Goal: Task Accomplishment & Management: Manage account settings

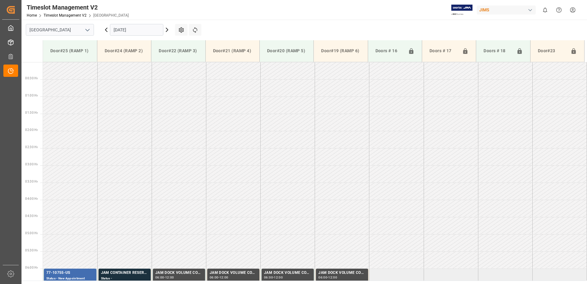
scroll to position [203, 0]
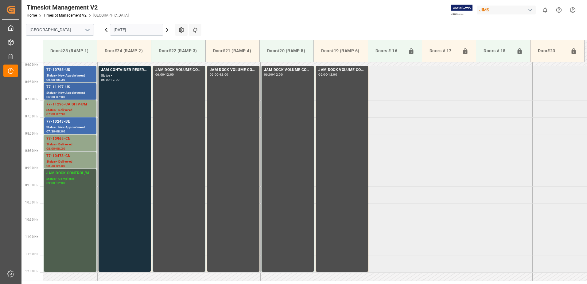
click at [73, 91] on div "Status - New Appointment" at bounding box center [70, 92] width 48 height 5
click at [68, 71] on div "77-10755-US" at bounding box center [70, 70] width 48 height 6
click at [74, 123] on div "77-10243-BE" at bounding box center [70, 122] width 48 height 6
click at [69, 70] on div "77-10755-US" at bounding box center [70, 70] width 48 height 6
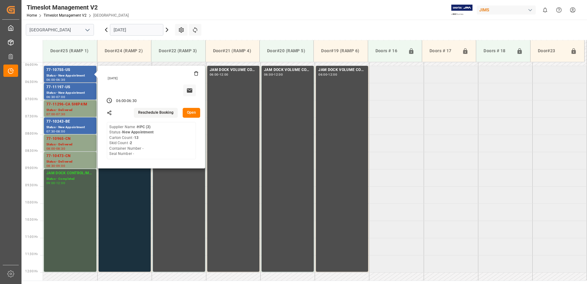
click at [193, 112] on button "Open" at bounding box center [192, 113] width 18 height 10
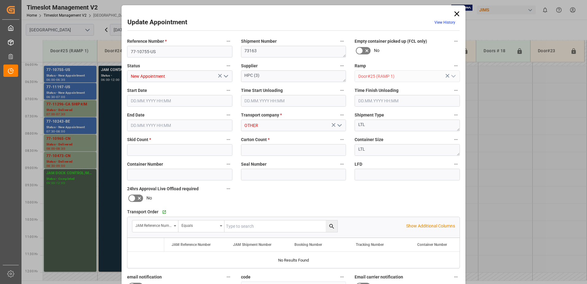
type input "2"
type input "13"
type input "[DATE] 06:00"
type input "[DATE] 06:30"
type input "[DATE] 11:36"
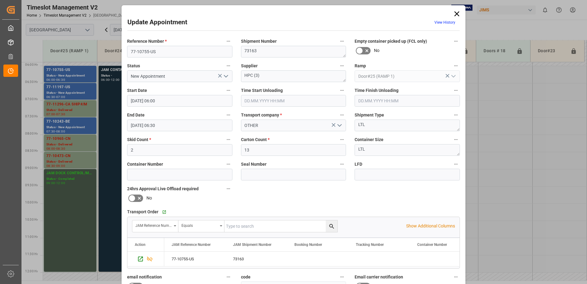
click at [456, 13] on icon at bounding box center [457, 13] width 5 height 5
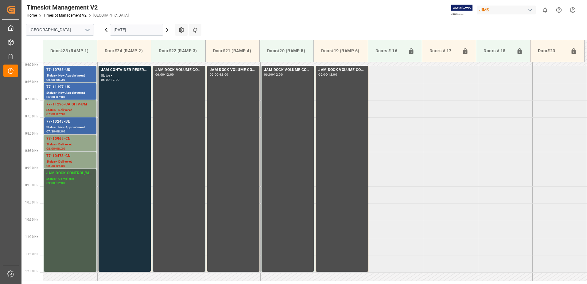
click at [65, 122] on div "77-10243-BE" at bounding box center [70, 122] width 48 height 6
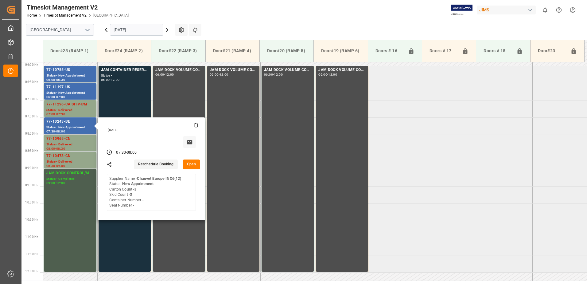
click at [190, 163] on button "Open" at bounding box center [192, 164] width 18 height 10
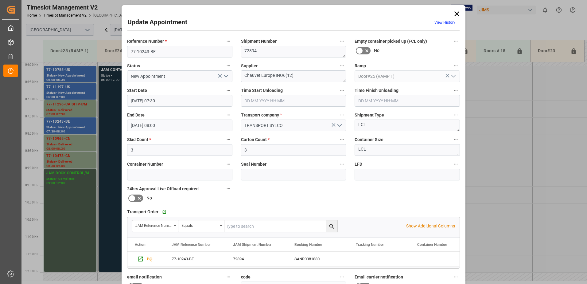
click at [224, 77] on icon "open menu" at bounding box center [225, 75] width 7 height 7
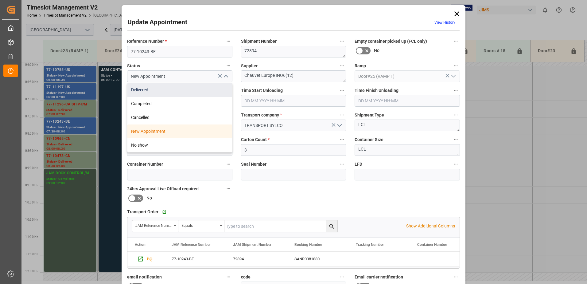
click at [161, 92] on div "Delivered" at bounding box center [179, 90] width 105 height 14
type input "Delivered"
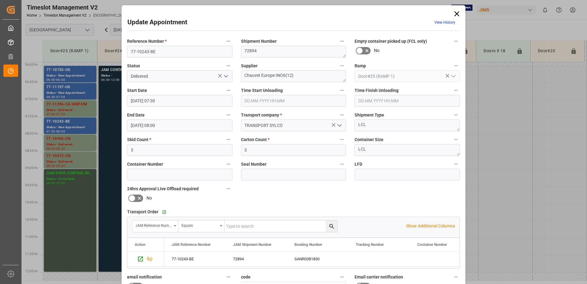
click at [264, 100] on input "text" at bounding box center [293, 101] width 105 height 12
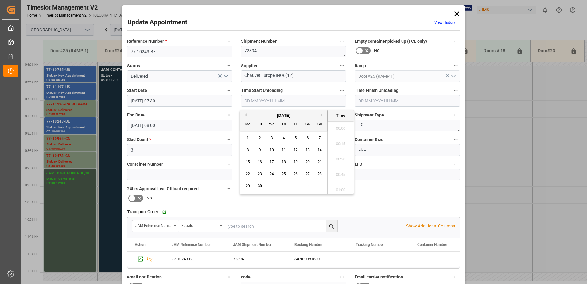
scroll to position [601, 0]
click at [260, 186] on span "30" at bounding box center [260, 186] width 4 height 4
click at [338, 158] on li "10:15" at bounding box center [341, 157] width 26 height 15
type input "[DATE] 10:15"
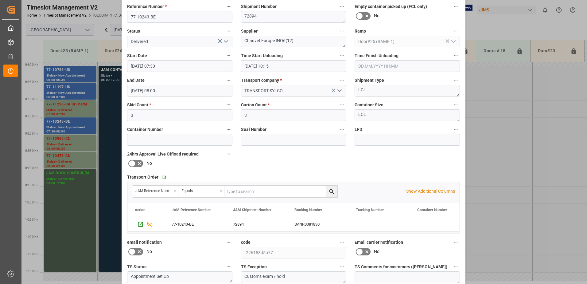
scroll to position [90, 0]
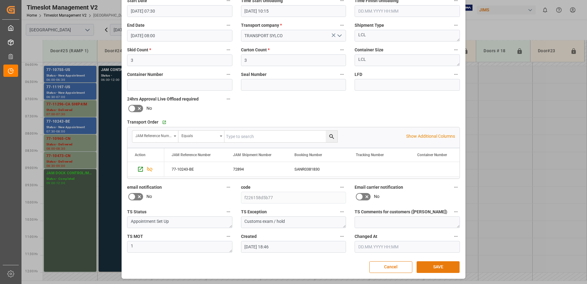
click at [438, 267] on button "SAVE" at bounding box center [438, 267] width 43 height 12
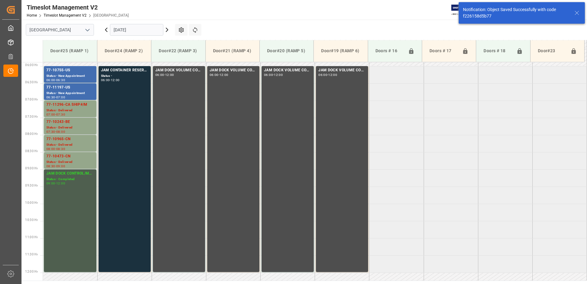
scroll to position [203, 0]
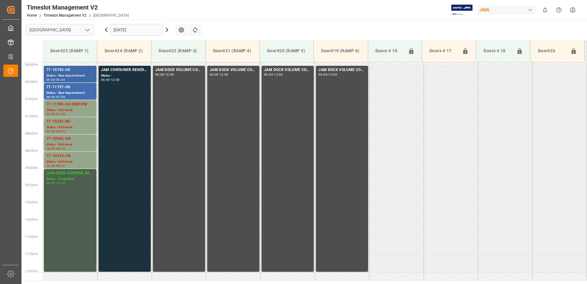
click at [72, 73] on div "Status - New Appointment" at bounding box center [70, 75] width 48 height 5
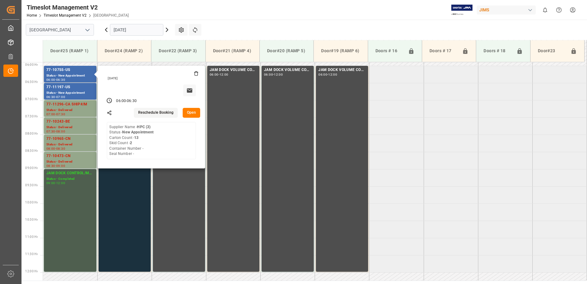
click at [193, 112] on button "Open" at bounding box center [192, 113] width 18 height 10
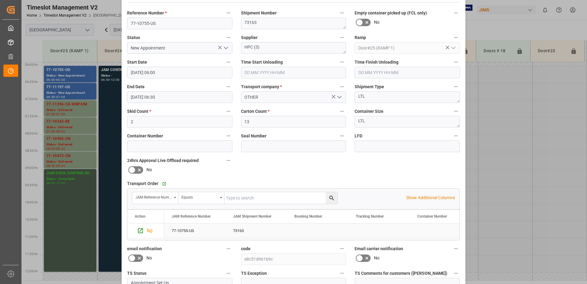
scroll to position [0, 0]
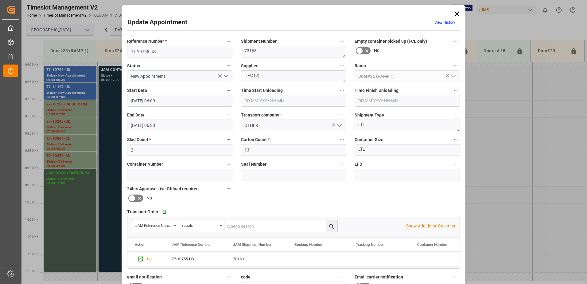
click at [456, 14] on icon at bounding box center [457, 13] width 5 height 5
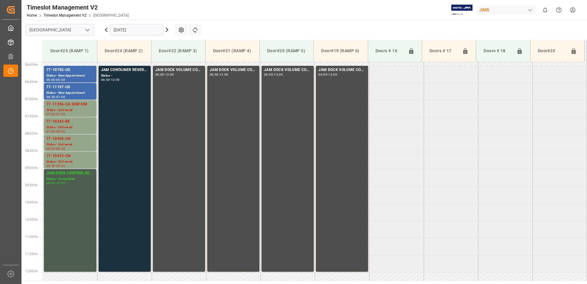
click at [167, 29] on icon at bounding box center [166, 29] width 7 height 7
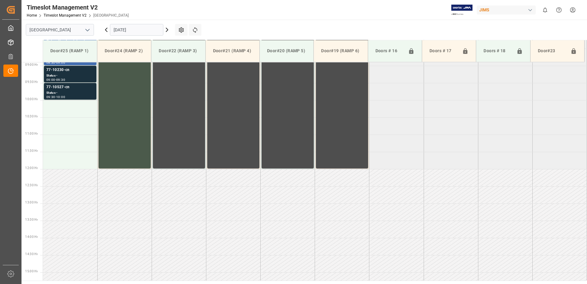
scroll to position [275, 0]
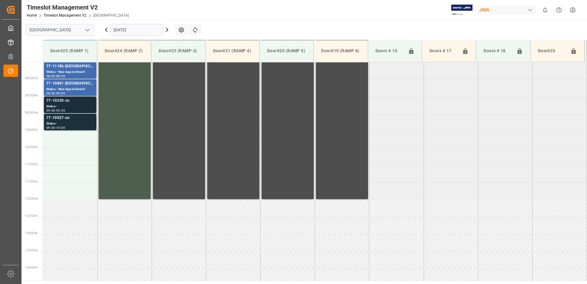
click at [61, 104] on div "Status -" at bounding box center [70, 106] width 48 height 5
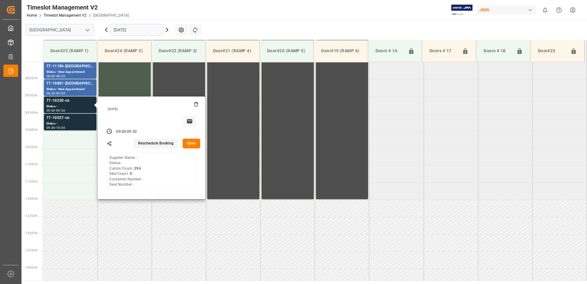
click at [193, 142] on button "Open" at bounding box center [192, 144] width 18 height 10
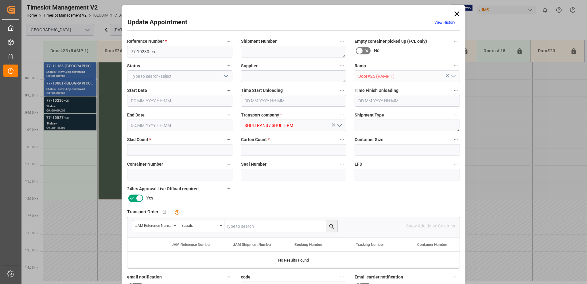
type input "5"
type input "294"
type input "[DATE] 09:00"
type input "[DATE] 09:30"
type input "[DATE] 13:56"
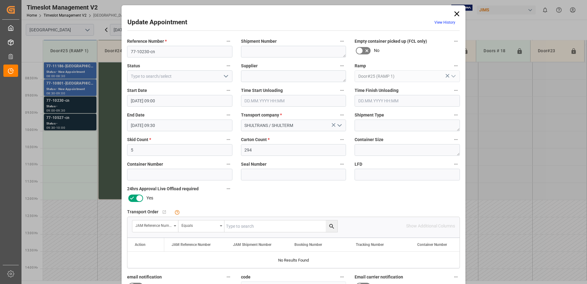
click at [246, 227] on input "text" at bounding box center [281, 226] width 113 height 12
type input "77-10230-cn"
click at [330, 227] on icon "search button" at bounding box center [331, 226] width 5 height 5
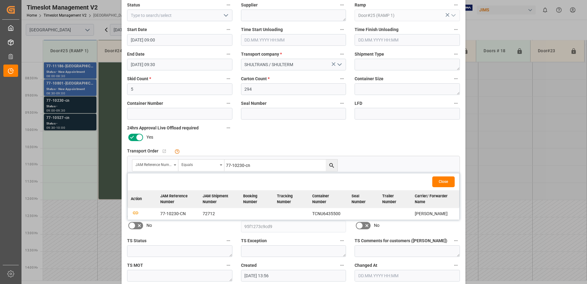
scroll to position [61, 0]
click at [133, 213] on icon "button" at bounding box center [136, 212] width 8 height 8
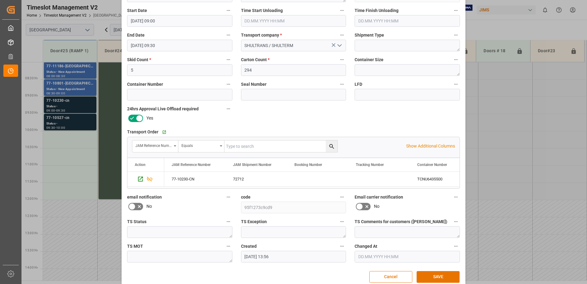
scroll to position [90, 0]
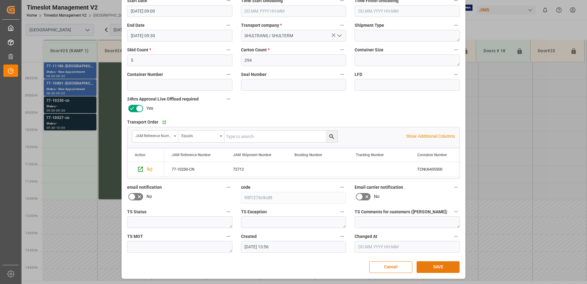
click at [434, 266] on button "SAVE" at bounding box center [438, 267] width 43 height 12
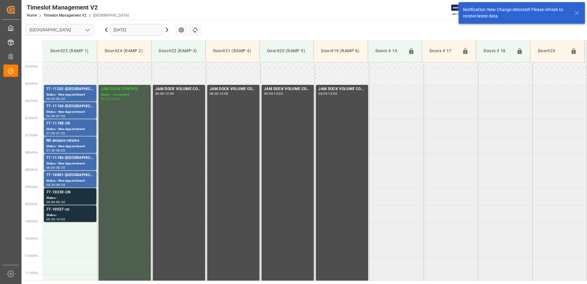
scroll to position [272, 0]
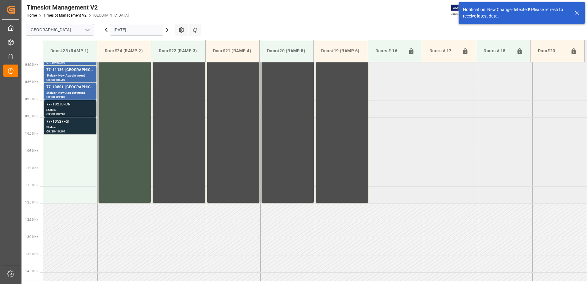
click at [63, 108] on div "Status -" at bounding box center [70, 110] width 48 height 5
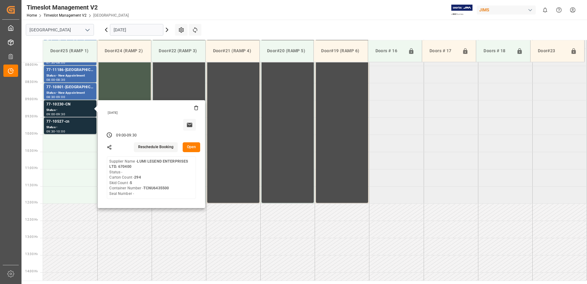
click at [193, 147] on button "Open" at bounding box center [192, 147] width 18 height 10
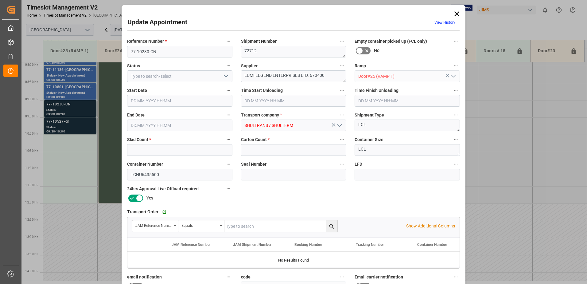
type input "5"
type input "294"
type input "[DATE] 09:00"
type input "[DATE] 09:30"
type input "[DATE] 13:56"
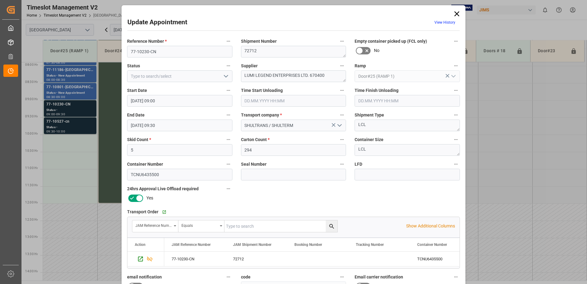
click at [225, 76] on icon "open menu" at bounding box center [225, 75] width 7 height 7
click at [178, 132] on div "New Appointment" at bounding box center [179, 131] width 105 height 14
type input "New Appointment"
drag, startPoint x: 329, startPoint y: 74, endPoint x: 272, endPoint y: 74, distance: 56.8
click at [272, 74] on textarea "LUMI LEGEND ENTERPRISES LTD. 670400" at bounding box center [293, 76] width 105 height 12
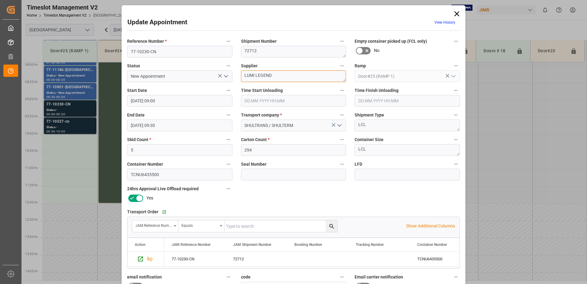
click at [278, 76] on textarea "LUMI LEGEND" at bounding box center [293, 76] width 105 height 12
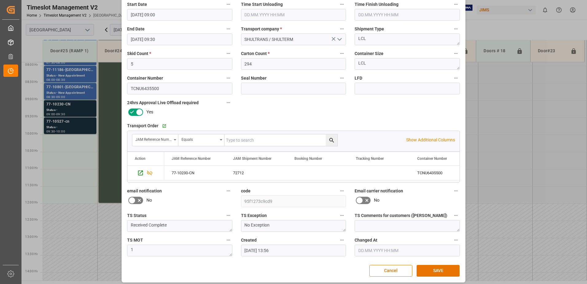
scroll to position [90, 0]
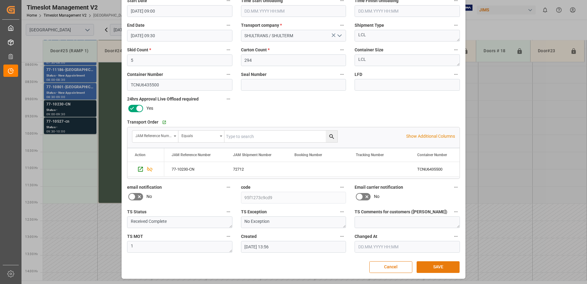
type textarea "LUMI LEGEND IN04( )"
click at [438, 268] on button "SAVE" at bounding box center [438, 267] width 43 height 12
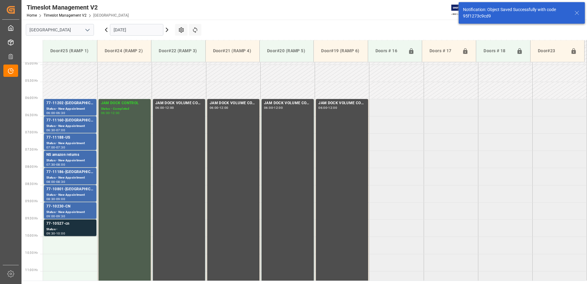
scroll to position [272, 0]
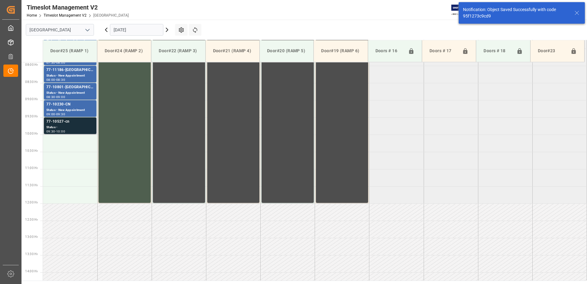
click at [65, 127] on div "Status -" at bounding box center [70, 127] width 48 height 5
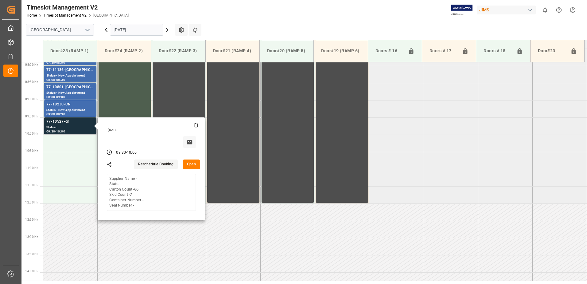
click at [192, 163] on button "Open" at bounding box center [192, 164] width 18 height 10
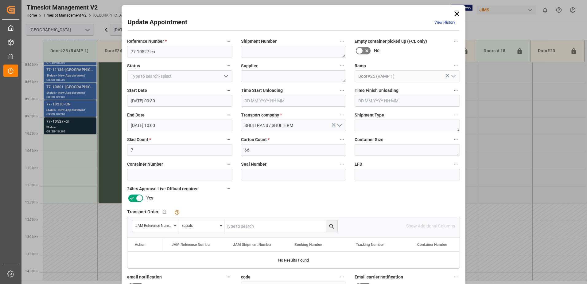
click at [262, 226] on input "text" at bounding box center [281, 226] width 113 height 12
type input "77-10527-CN"
click at [332, 225] on icon "search button" at bounding box center [332, 226] width 6 height 6
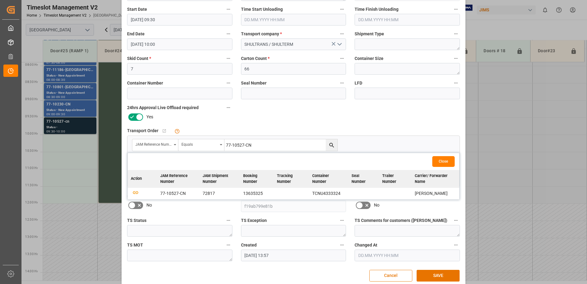
scroll to position [90, 0]
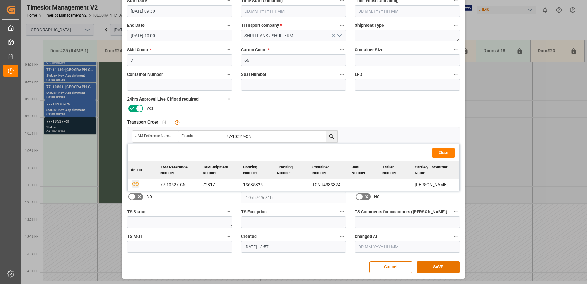
click at [135, 184] on icon "button" at bounding box center [135, 183] width 6 height 3
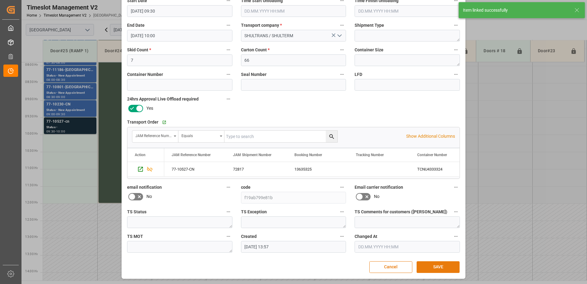
click at [437, 267] on button "SAVE" at bounding box center [438, 267] width 43 height 12
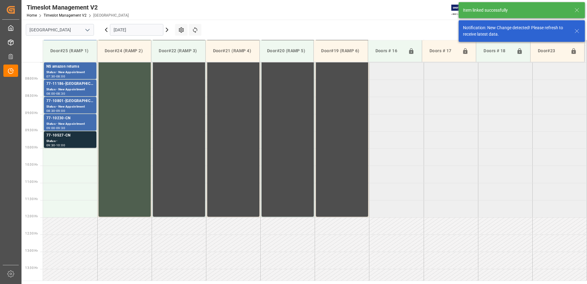
scroll to position [272, 0]
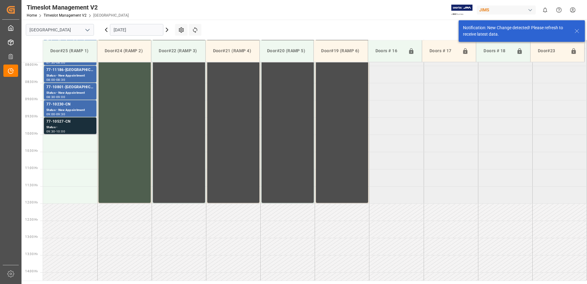
click at [76, 126] on div "Status -" at bounding box center [70, 127] width 48 height 5
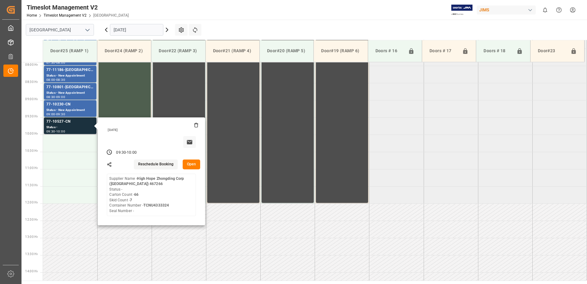
click at [190, 163] on button "Open" at bounding box center [192, 164] width 18 height 10
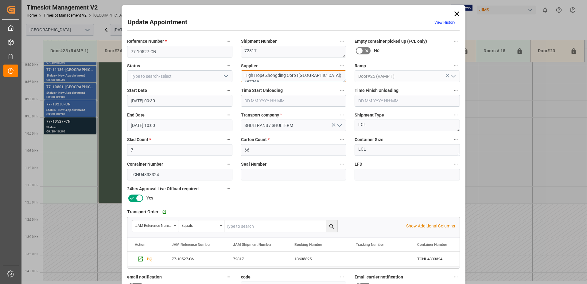
drag, startPoint x: 333, startPoint y: 75, endPoint x: 265, endPoint y: 75, distance: 67.9
click at [265, 75] on textarea "High Hope Zhongding Corp ([GEOGRAPHIC_DATA]) 467266" at bounding box center [293, 76] width 105 height 12
type textarea "High Hope IN02(22)"
click at [225, 76] on icon "open menu" at bounding box center [225, 75] width 7 height 7
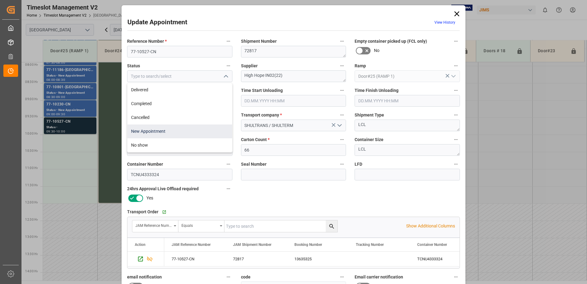
click at [190, 132] on div "New Appointment" at bounding box center [179, 131] width 105 height 14
type input "New Appointment"
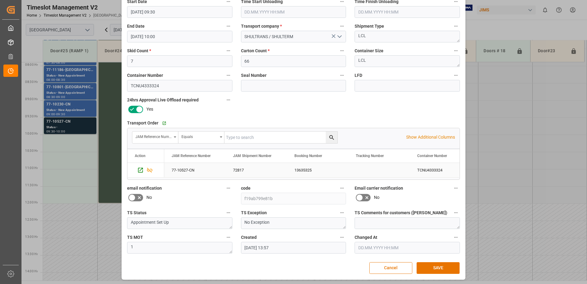
scroll to position [90, 0]
click at [437, 265] on button "SAVE" at bounding box center [438, 267] width 43 height 12
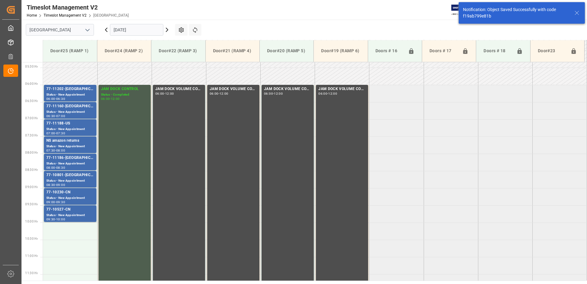
scroll to position [272, 0]
